Goal: Navigation & Orientation: Find specific page/section

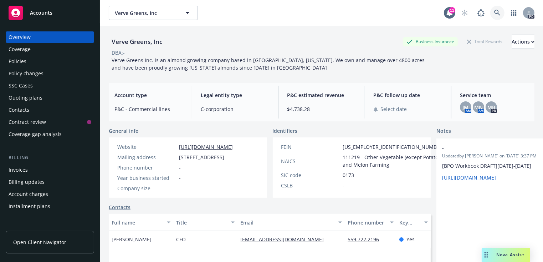
click at [499, 11] on icon at bounding box center [497, 13] width 6 height 6
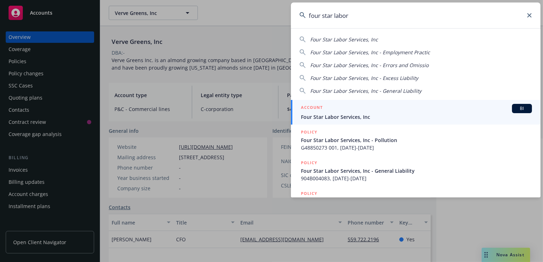
type input "four star labor"
click at [331, 112] on div "ACCOUNT BI" at bounding box center [416, 108] width 231 height 9
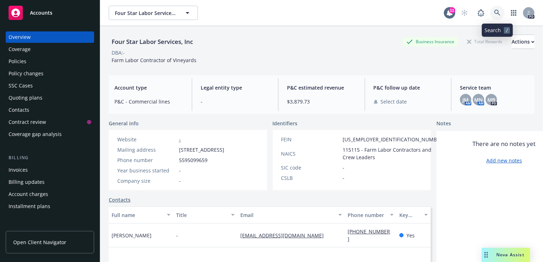
click at [497, 10] on icon at bounding box center [497, 13] width 6 height 6
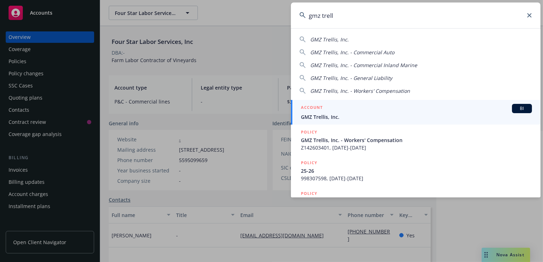
type input "gmz trell"
click at [308, 116] on span "GMZ Trellis, Inc." at bounding box center [416, 116] width 231 height 7
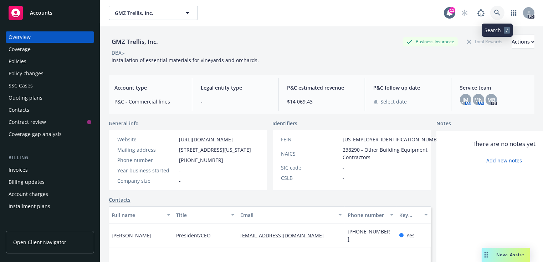
click at [495, 12] on icon at bounding box center [497, 13] width 6 height 6
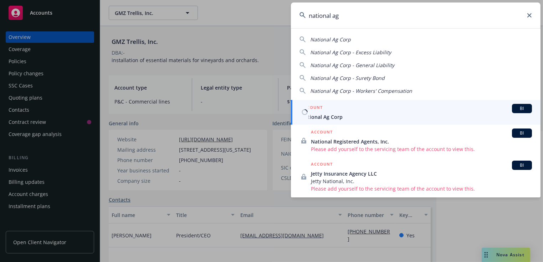
type input "national ag"
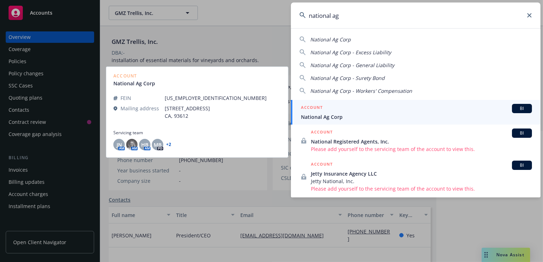
click at [316, 119] on span "National Ag Corp" at bounding box center [416, 116] width 231 height 7
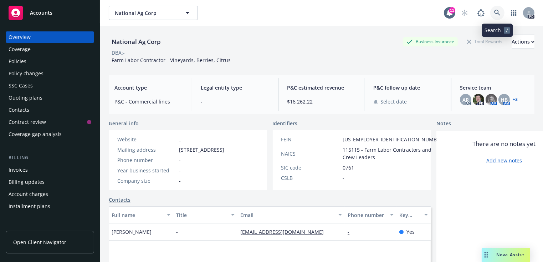
click at [495, 12] on icon at bounding box center [497, 13] width 6 height 6
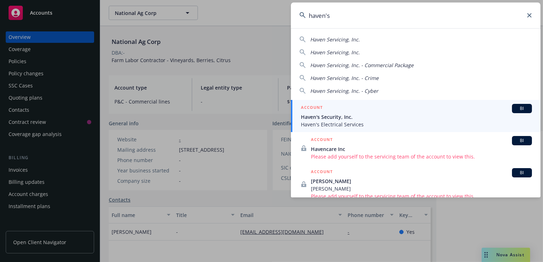
type input "haven's"
click at [353, 113] on span "Haven's Security, Inc." at bounding box center [416, 116] width 231 height 7
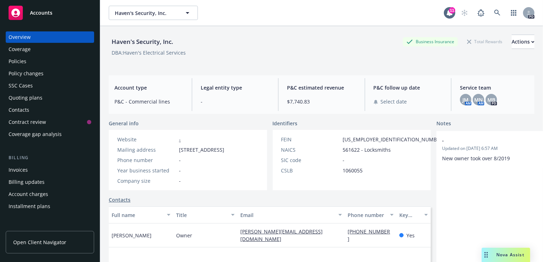
click at [15, 62] on div "Policies" at bounding box center [18, 61] width 18 height 11
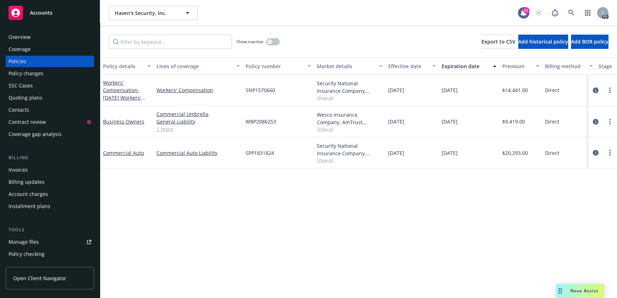
click at [24, 38] on div "Overview" at bounding box center [20, 36] width 22 height 11
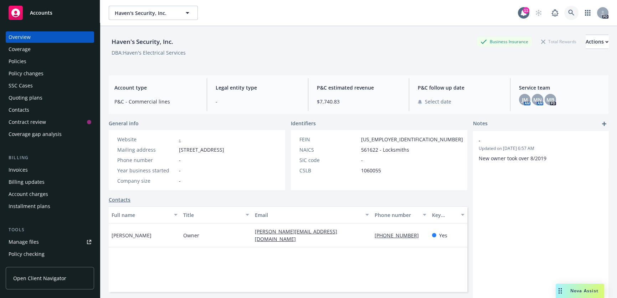
click at [547, 11] on icon at bounding box center [571, 13] width 6 height 6
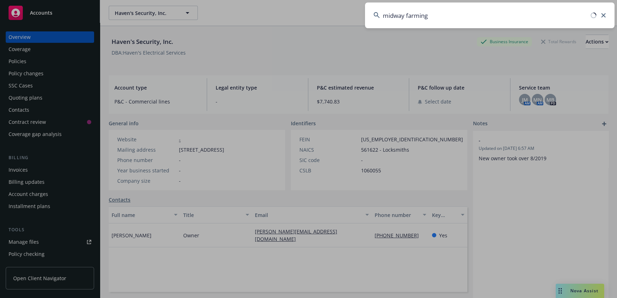
type input "midway farming"
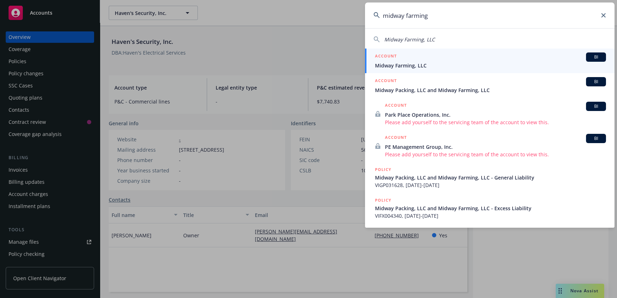
click at [459, 51] on link "ACCOUNT BI Midway Farming, LLC" at bounding box center [490, 60] width 250 height 25
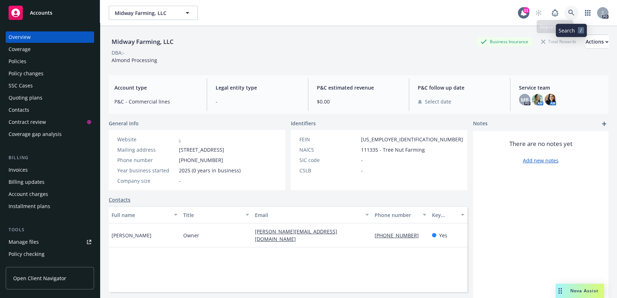
click at [547, 12] on icon at bounding box center [571, 13] width 6 height 6
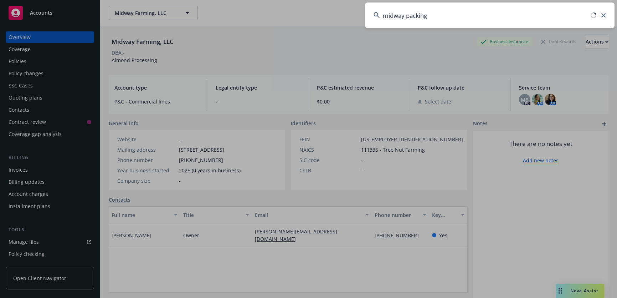
type input "midway packing"
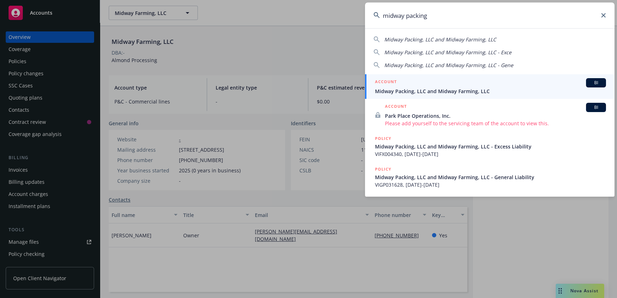
click at [402, 94] on span "Midway Packing, LLC and Midway Farming, LLC" at bounding box center [490, 90] width 231 height 7
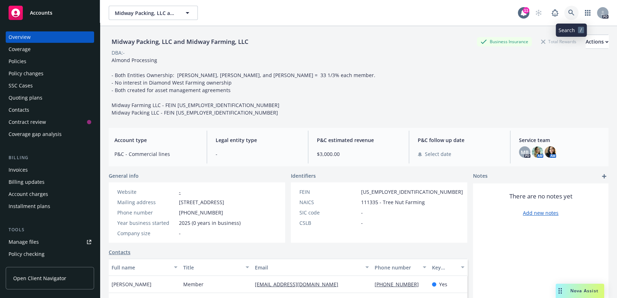
click at [547, 12] on icon at bounding box center [571, 13] width 6 height 6
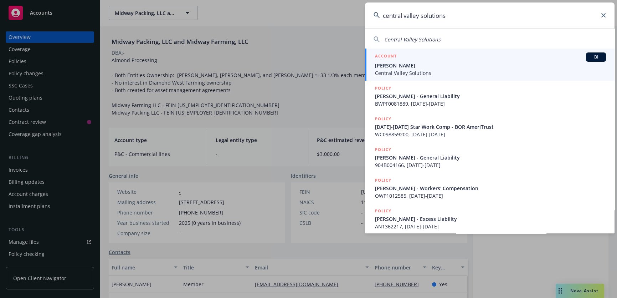
type input "central valley solutions"
click at [423, 67] on span "[PERSON_NAME]" at bounding box center [490, 65] width 231 height 7
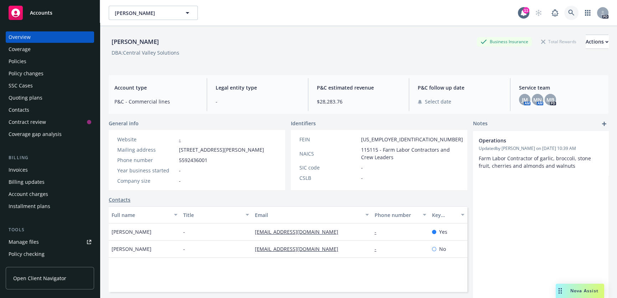
click at [547, 11] on icon at bounding box center [571, 13] width 6 height 6
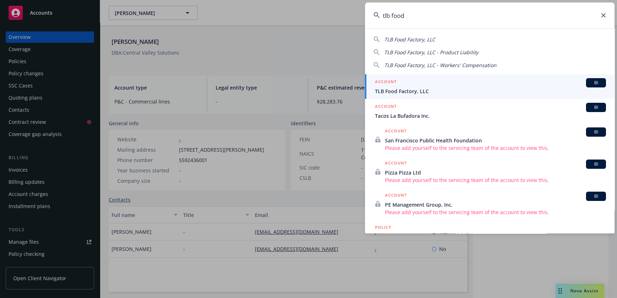
type input "tlb food"
click at [399, 85] on div "ACCOUNT BI" at bounding box center [490, 82] width 231 height 9
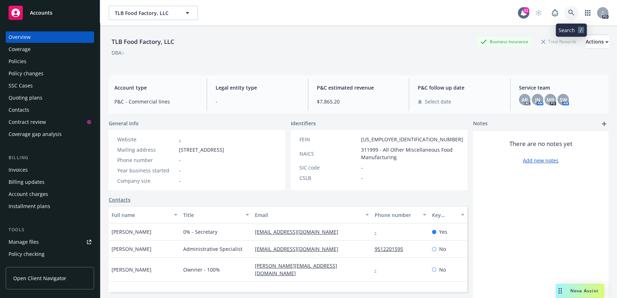
click at [547, 11] on icon at bounding box center [571, 13] width 6 height 6
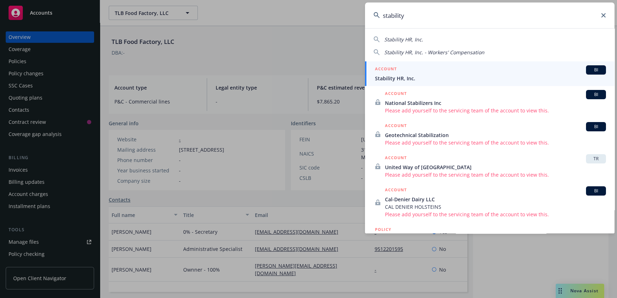
type input "stability"
click at [416, 69] on div "ACCOUNT BI" at bounding box center [490, 69] width 231 height 9
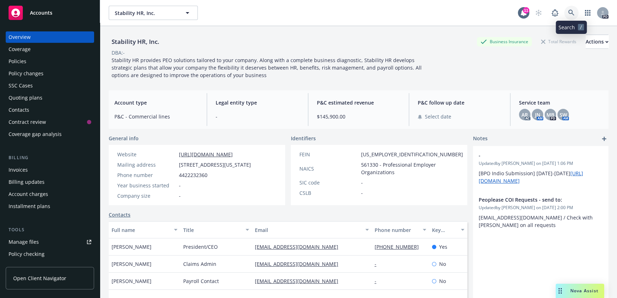
click at [547, 13] on icon at bounding box center [571, 13] width 6 height 6
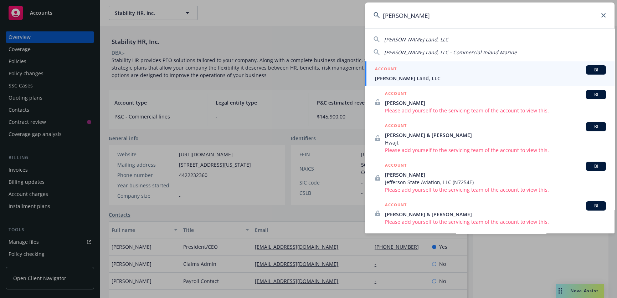
type input "[PERSON_NAME]"
click at [402, 76] on span "[PERSON_NAME] Land, LLC" at bounding box center [490, 77] width 231 height 7
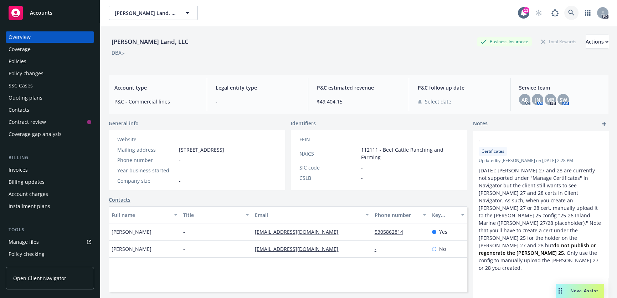
click at [547, 12] on icon at bounding box center [571, 13] width 6 height 6
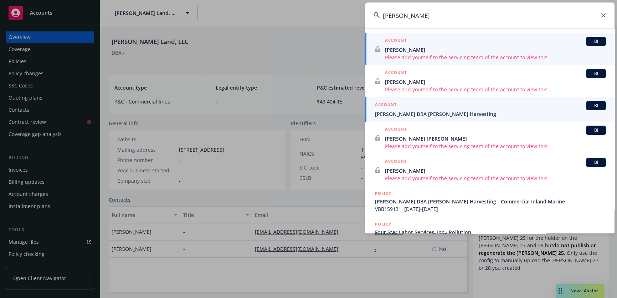
type input "[PERSON_NAME]"
click at [398, 111] on span "[PERSON_NAME] DBA [PERSON_NAME] Harvesting" at bounding box center [490, 113] width 231 height 7
